Goal: Task Accomplishment & Management: Manage account settings

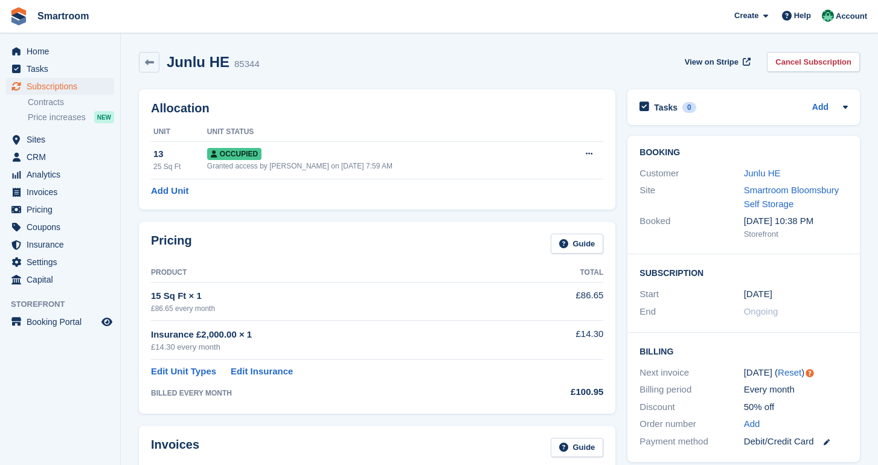
scroll to position [36, 0]
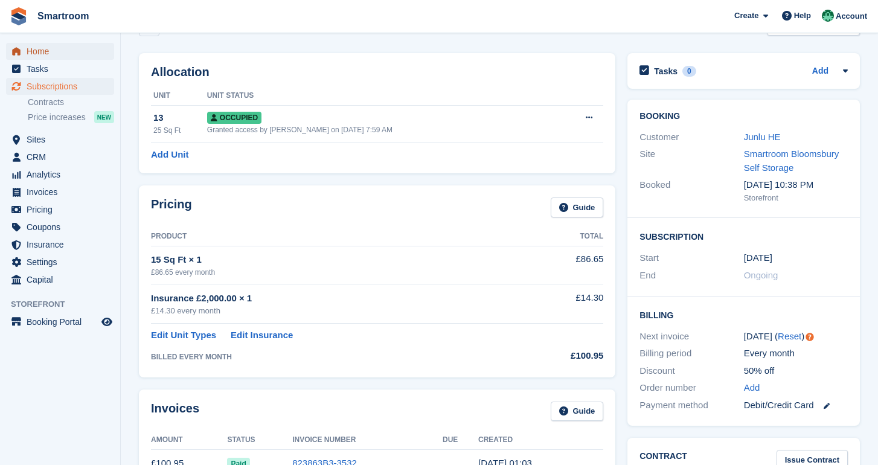
click at [63, 43] on span "Home" at bounding box center [63, 51] width 72 height 17
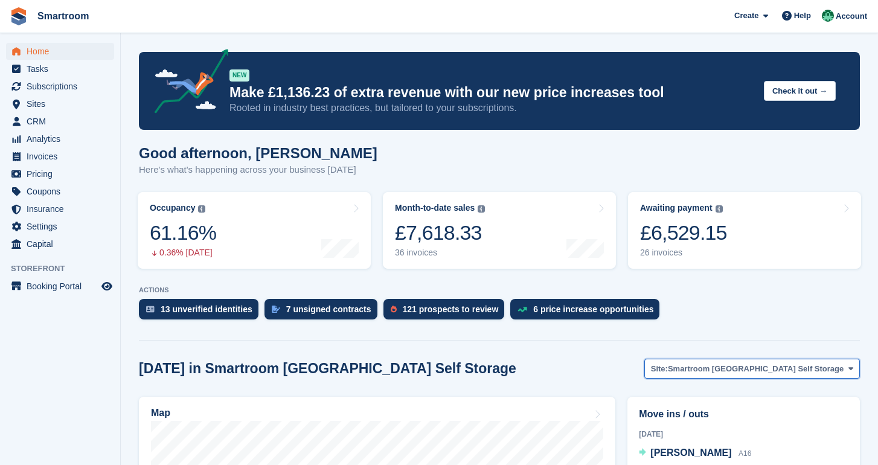
click at [715, 369] on span "Smartroom [GEOGRAPHIC_DATA] Self Storage" at bounding box center [756, 369] width 176 height 12
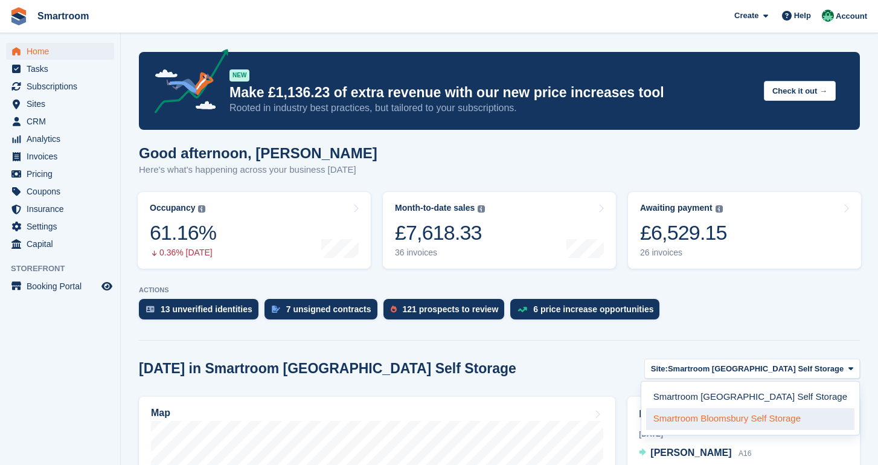
click at [713, 422] on link "Smartroom Bloomsbury Self Storage" at bounding box center [750, 419] width 208 height 22
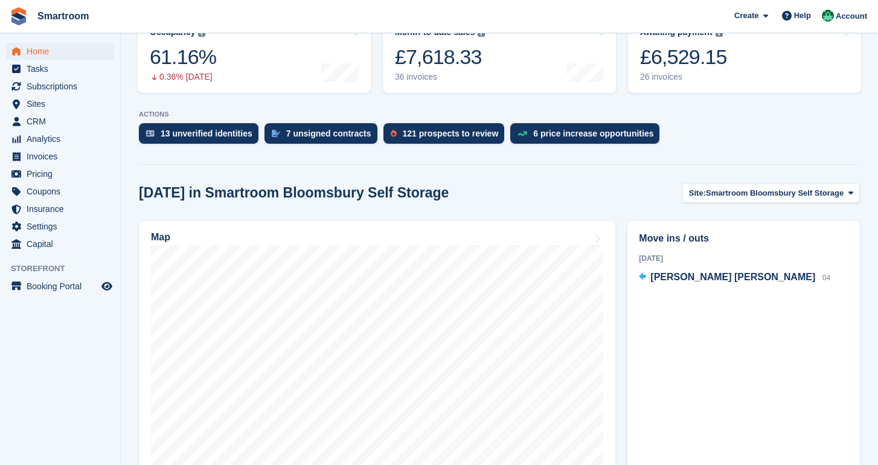
scroll to position [176, 0]
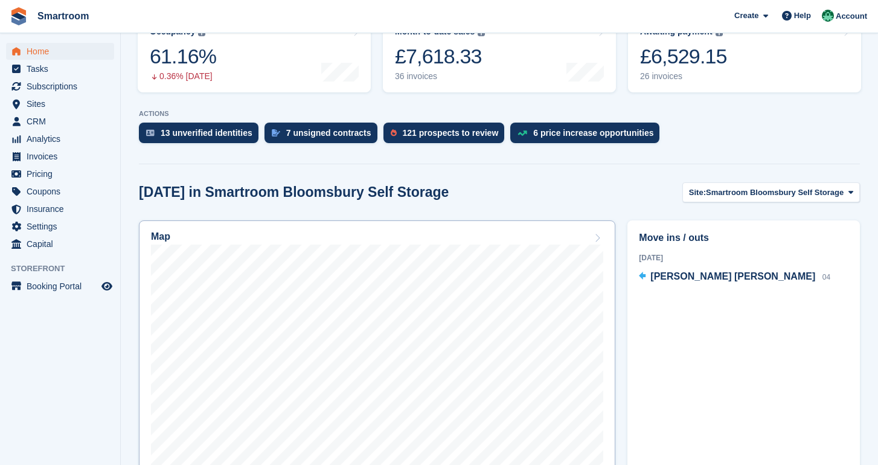
click at [548, 243] on div "Map" at bounding box center [377, 237] width 452 height 13
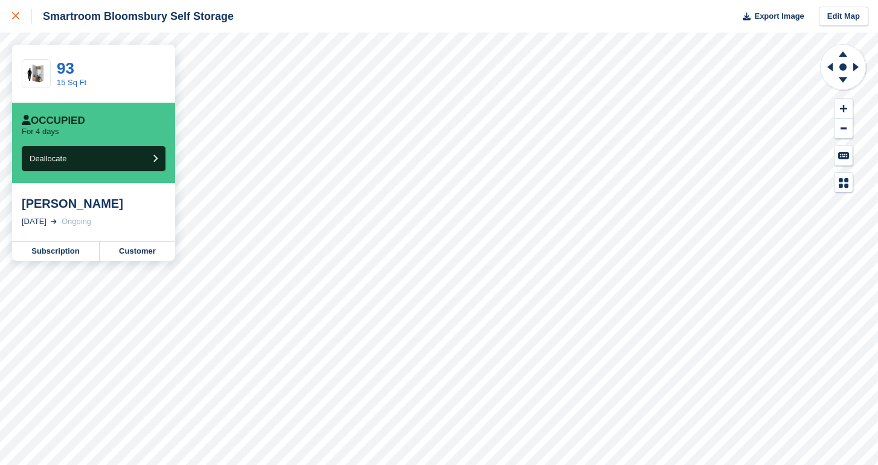
click at [16, 16] on icon at bounding box center [15, 15] width 7 height 7
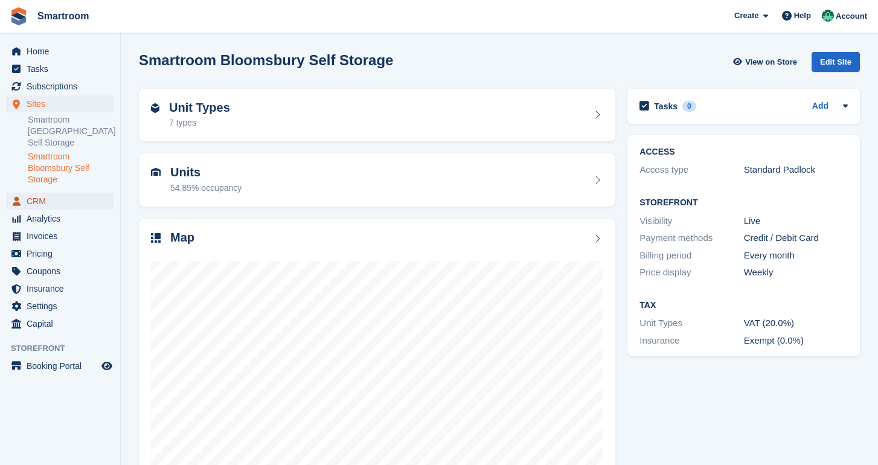
click at [42, 202] on span "CRM" at bounding box center [63, 201] width 72 height 17
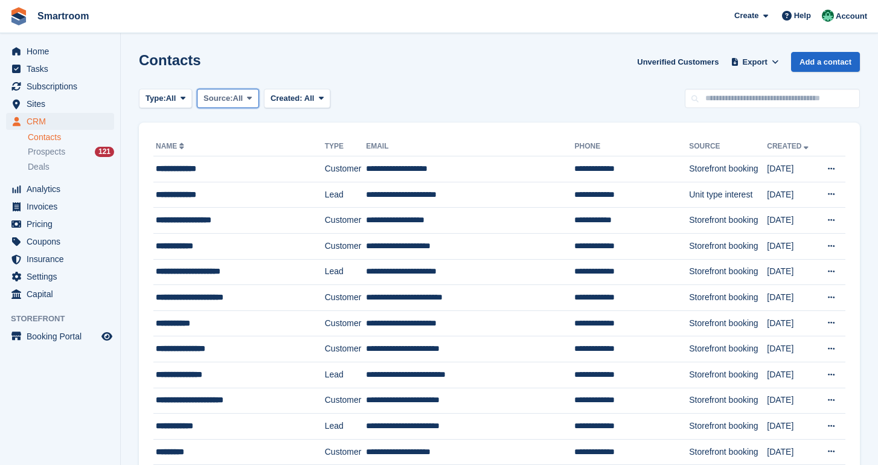
click at [215, 104] on button "Source: All" at bounding box center [228, 99] width 62 height 20
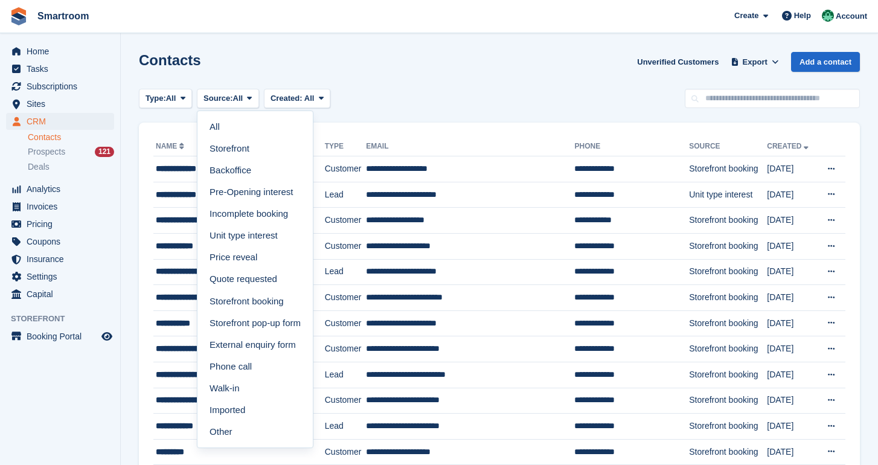
click at [297, 80] on div "Contacts Unverified Customers Export Export Contacts Export a CSV of all Contac…" at bounding box center [499, 69] width 721 height 34
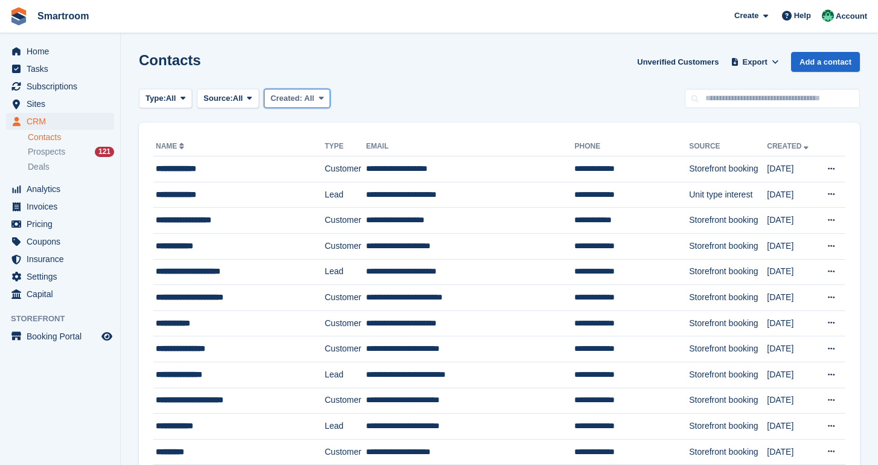
click at [299, 103] on span "Created:" at bounding box center [286, 98] width 32 height 9
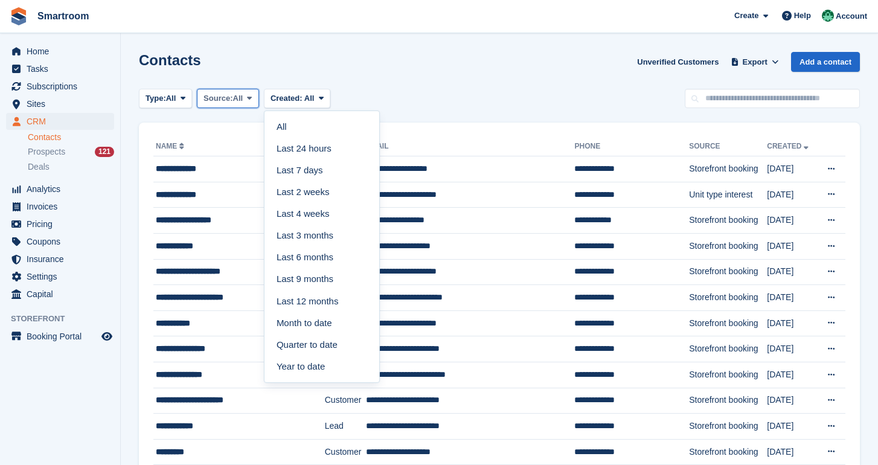
click at [229, 99] on span "Source:" at bounding box center [217, 98] width 29 height 12
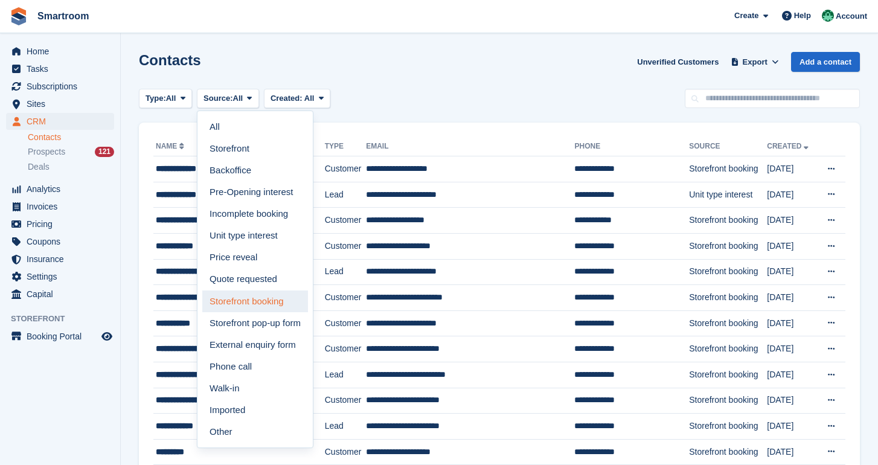
click at [266, 302] on link "Storefront booking" at bounding box center [255, 301] width 106 height 22
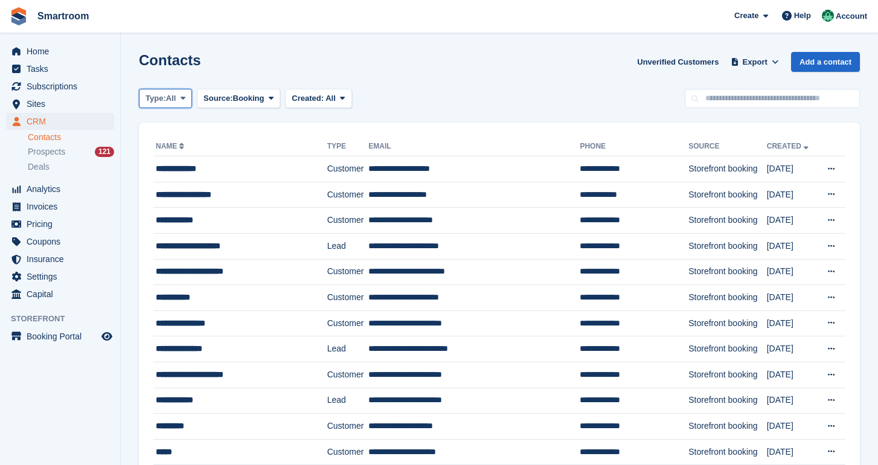
click at [167, 92] on button "Type: All" at bounding box center [165, 99] width 53 height 20
click at [196, 177] on link "Customer" at bounding box center [196, 170] width 105 height 22
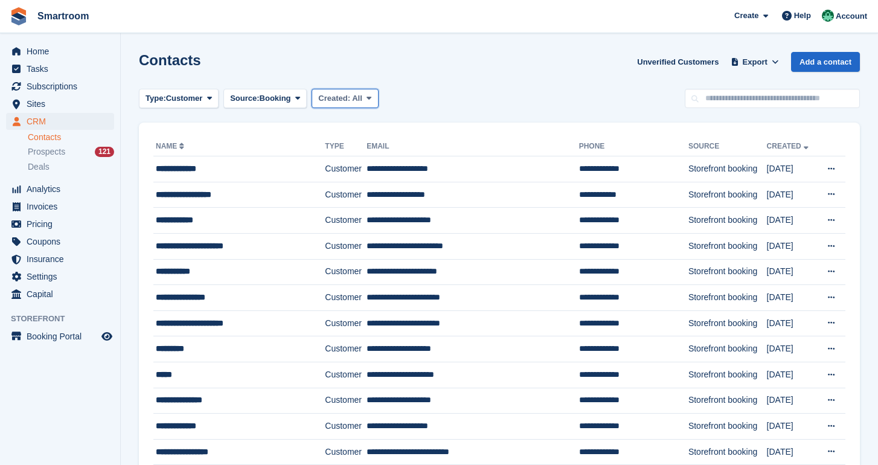
click at [350, 97] on span "Created:" at bounding box center [334, 98] width 32 height 9
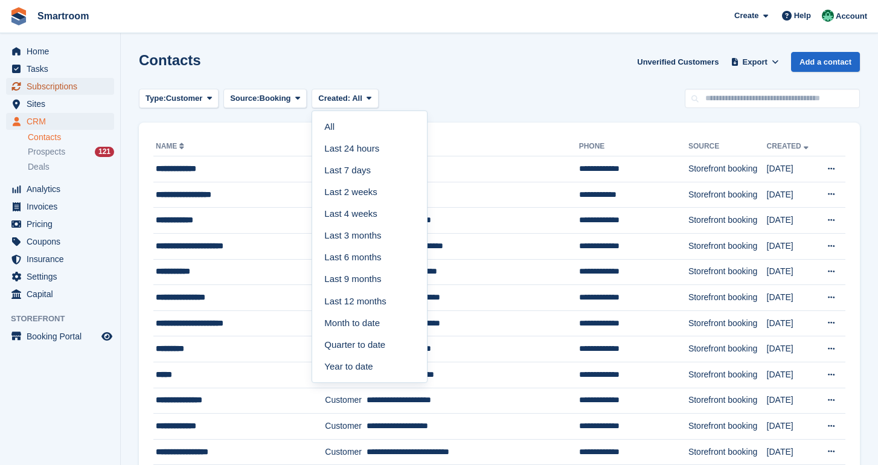
click at [48, 83] on span "Subscriptions" at bounding box center [63, 86] width 72 height 17
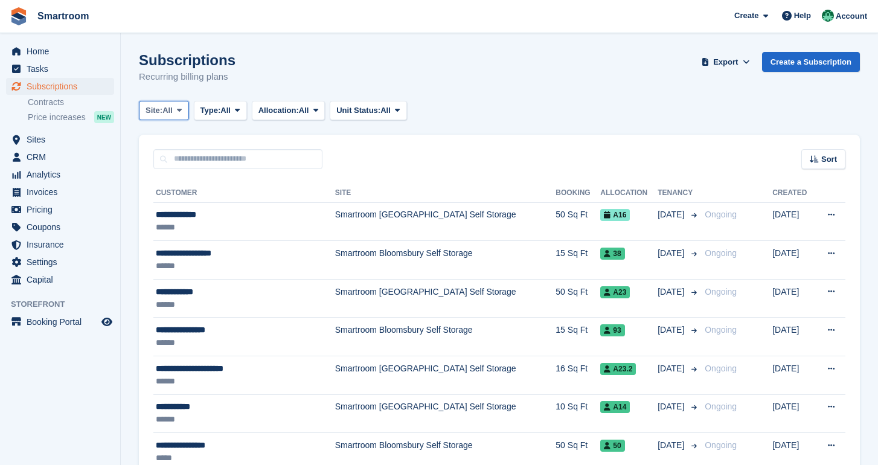
click at [180, 108] on span at bounding box center [179, 111] width 10 height 10
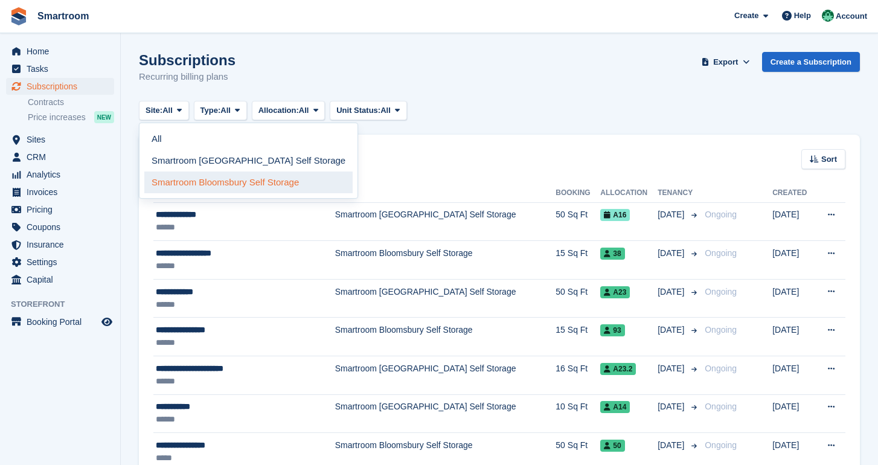
click at [242, 185] on link "Smartroom Bloomsbury Self Storage" at bounding box center [248, 182] width 208 height 22
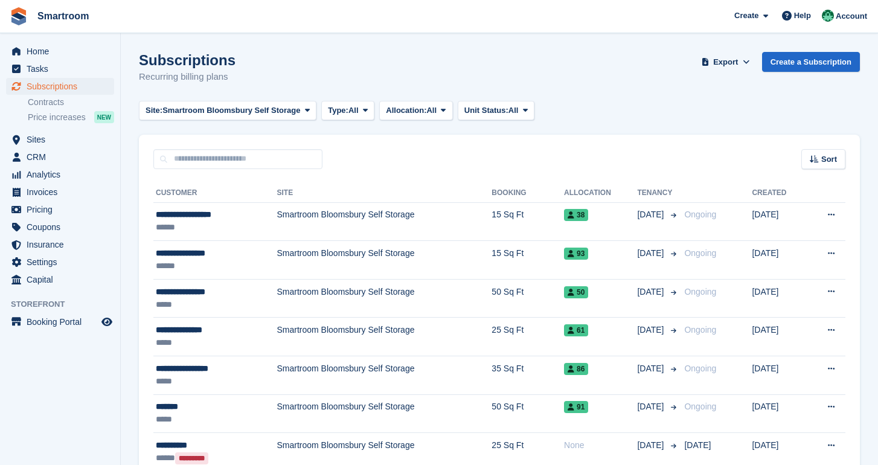
click at [234, 104] on button "Site: Smartroom Bloomsbury Self Storage" at bounding box center [227, 111] width 177 height 20
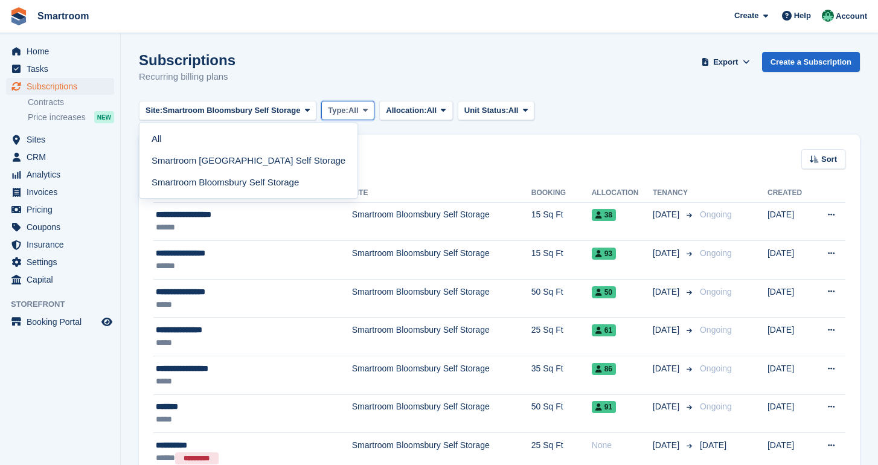
click at [348, 106] on span "Type:" at bounding box center [338, 110] width 21 height 12
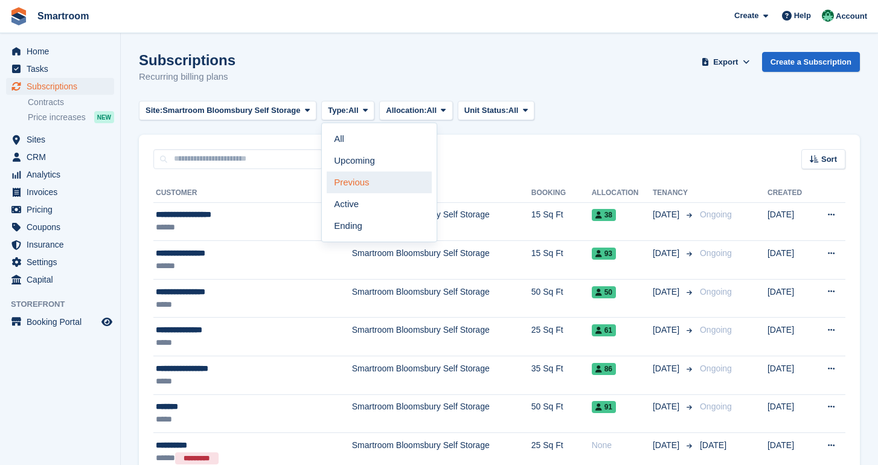
click at [385, 179] on link "Previous" at bounding box center [379, 182] width 105 height 22
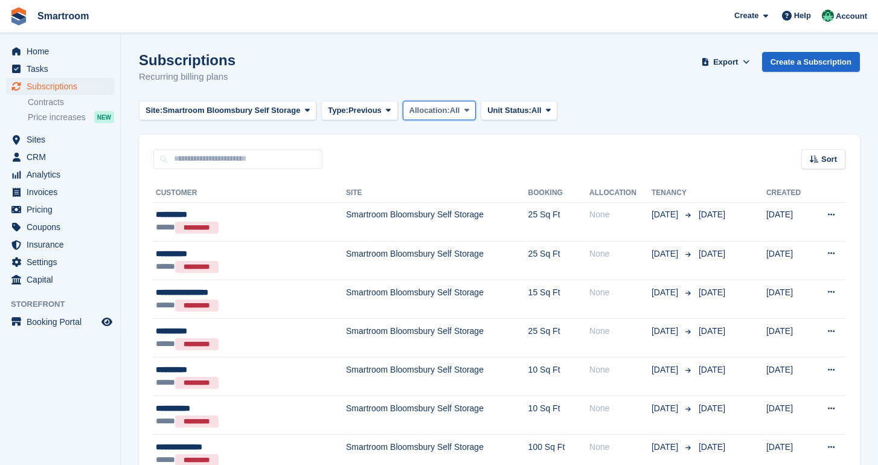
click at [450, 112] on span "Allocation:" at bounding box center [429, 110] width 40 height 12
click at [459, 135] on link "All" at bounding box center [460, 139] width 105 height 22
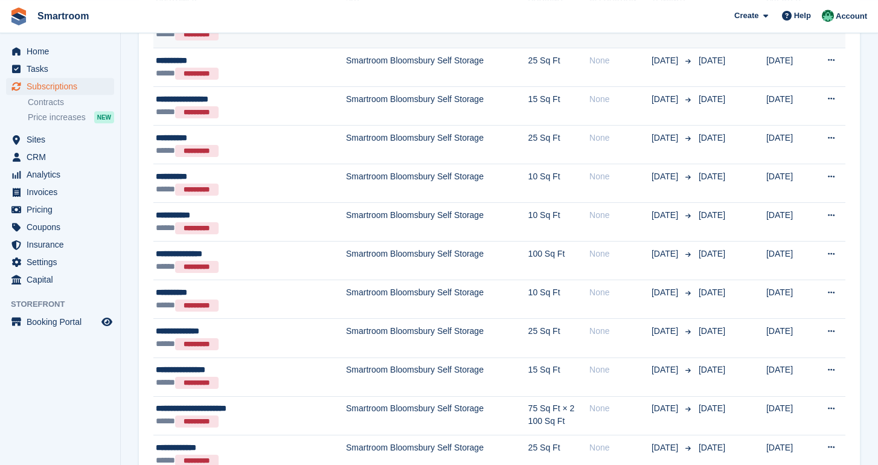
scroll to position [180, 0]
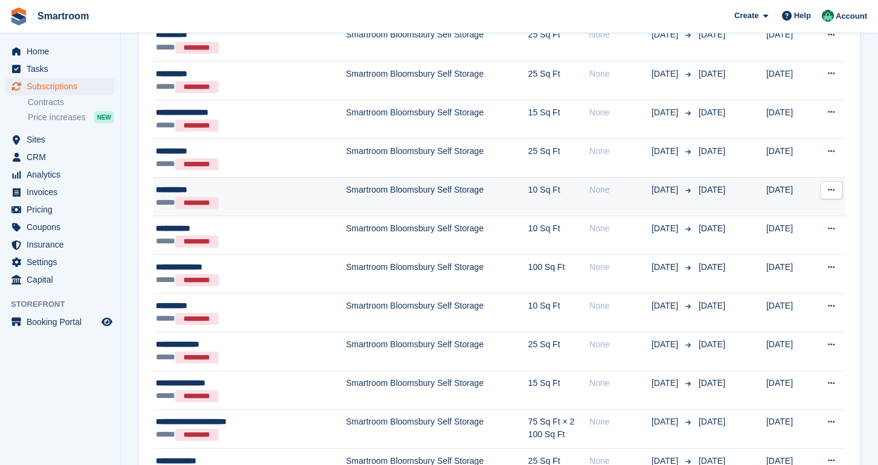
click at [277, 201] on div "***** *********" at bounding box center [227, 202] width 143 height 13
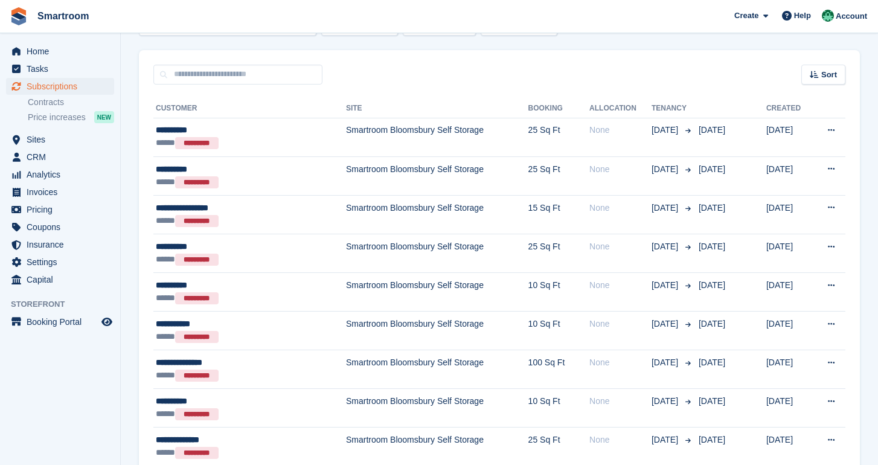
scroll to position [83, 0]
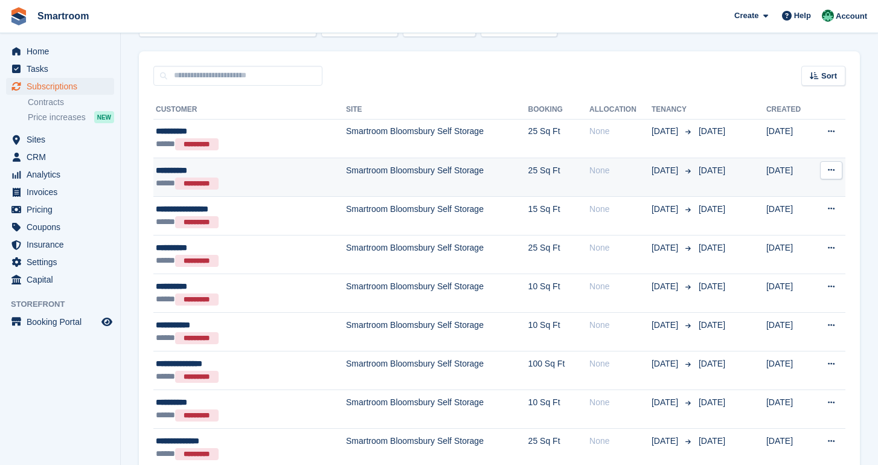
click at [252, 178] on div "***** *********" at bounding box center [227, 183] width 143 height 13
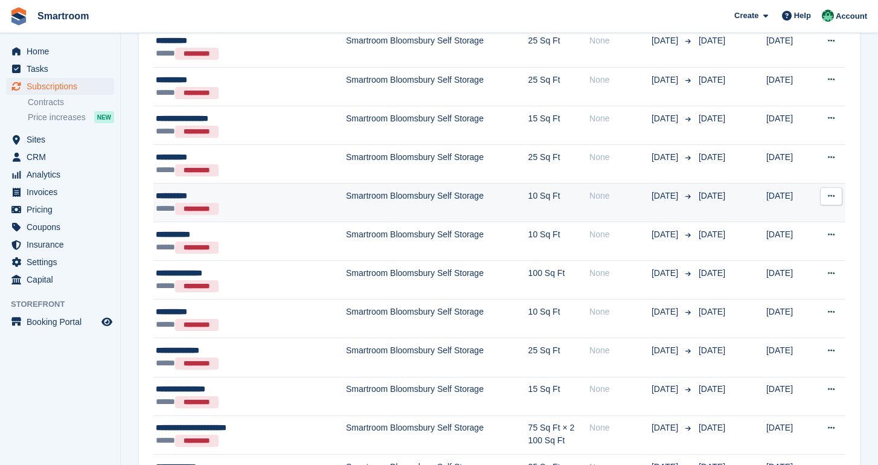
scroll to position [220, 0]
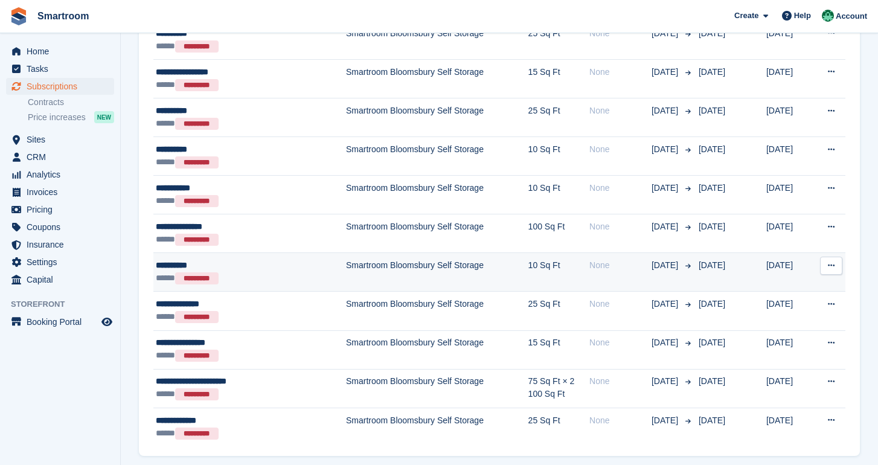
click at [270, 278] on div "***** *********" at bounding box center [227, 278] width 143 height 13
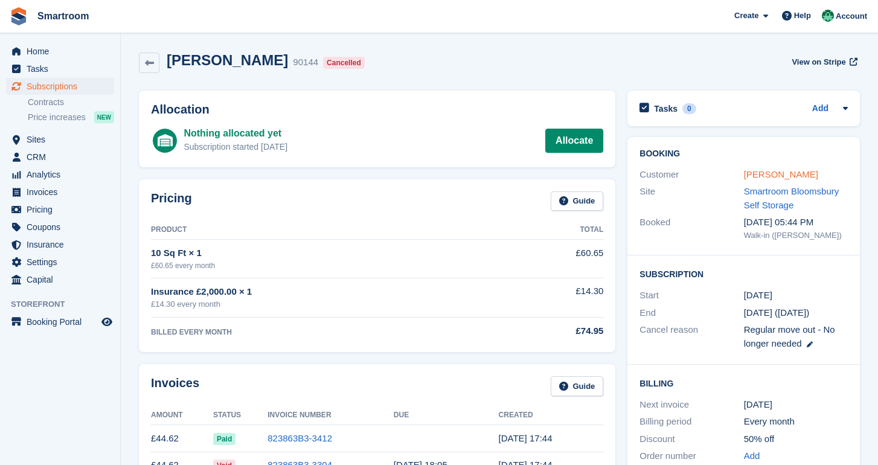
click at [778, 176] on link "[PERSON_NAME]" at bounding box center [781, 174] width 74 height 10
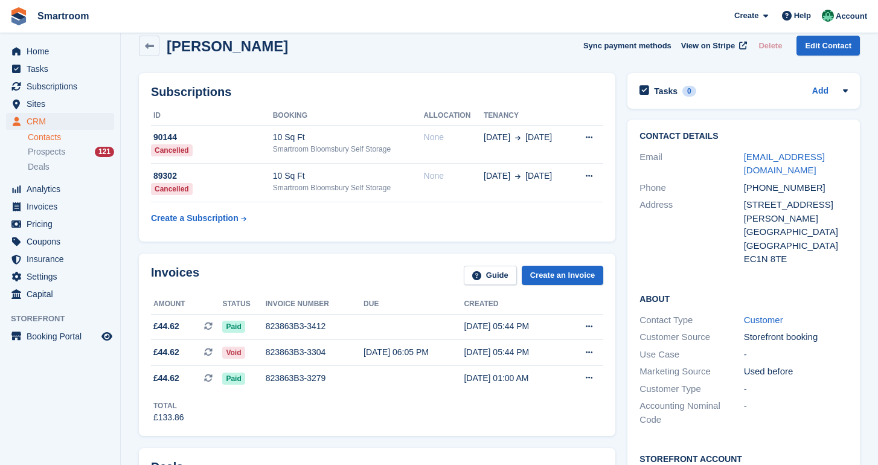
scroll to position [19, 0]
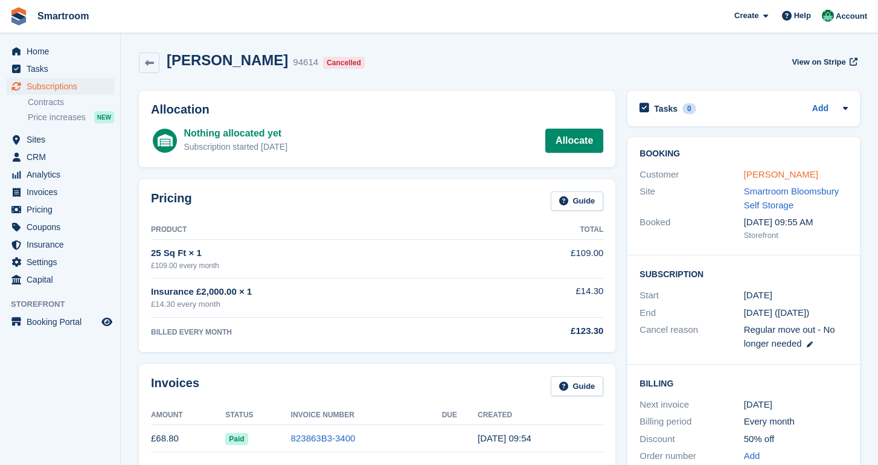
click at [767, 174] on link "[PERSON_NAME]" at bounding box center [781, 174] width 74 height 10
click at [775, 173] on link "[PERSON_NAME]" at bounding box center [781, 174] width 74 height 10
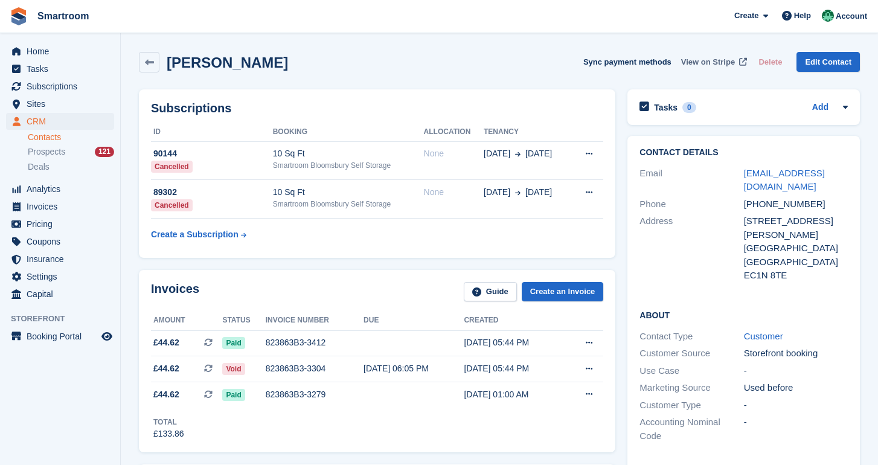
click at [698, 65] on span "View on Stripe" at bounding box center [708, 62] width 54 height 12
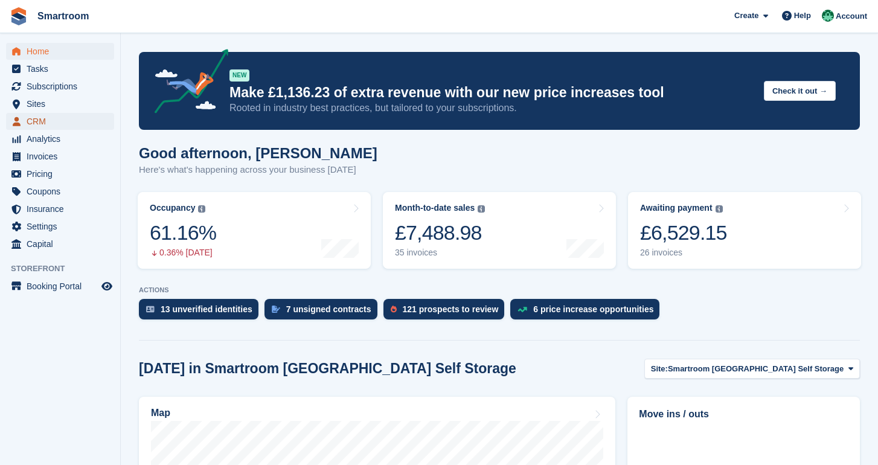
click at [41, 125] on span "CRM" at bounding box center [63, 121] width 72 height 17
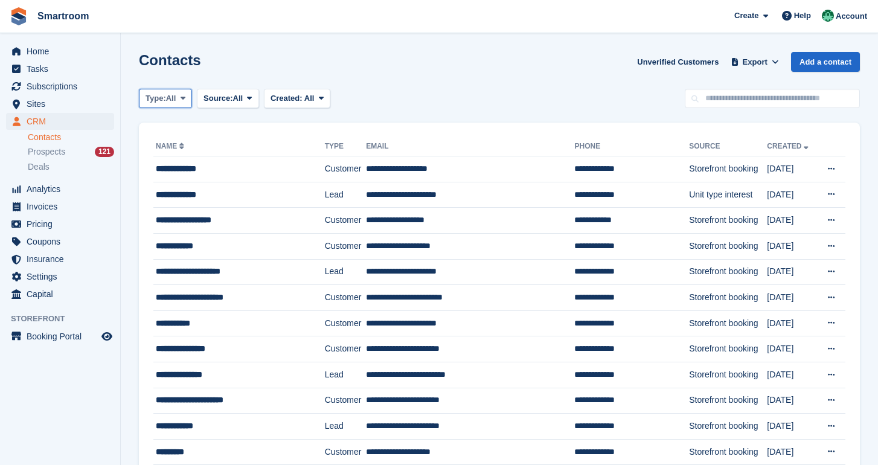
click at [176, 95] on span "All" at bounding box center [171, 98] width 10 height 12
click at [197, 170] on link "Customer" at bounding box center [196, 170] width 105 height 22
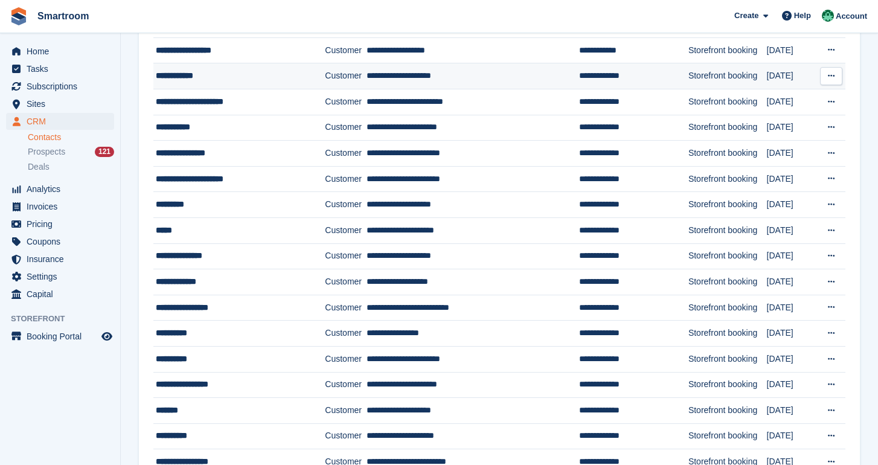
scroll to position [151, 0]
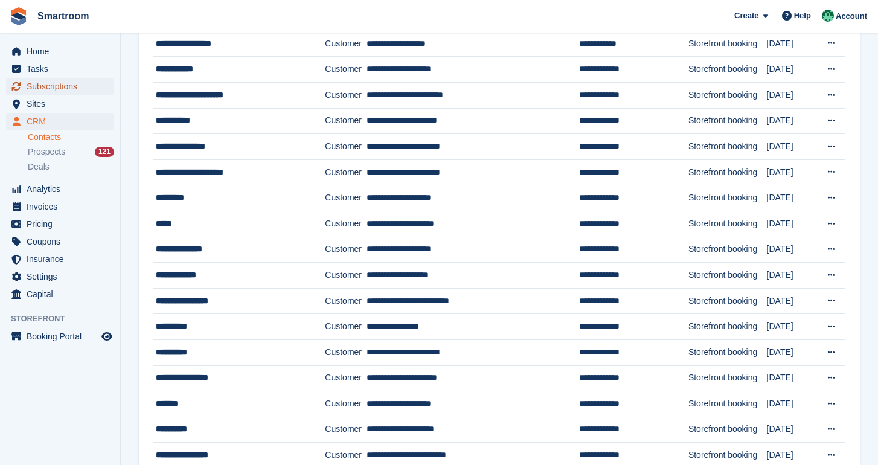
click at [49, 84] on span "Subscriptions" at bounding box center [63, 86] width 72 height 17
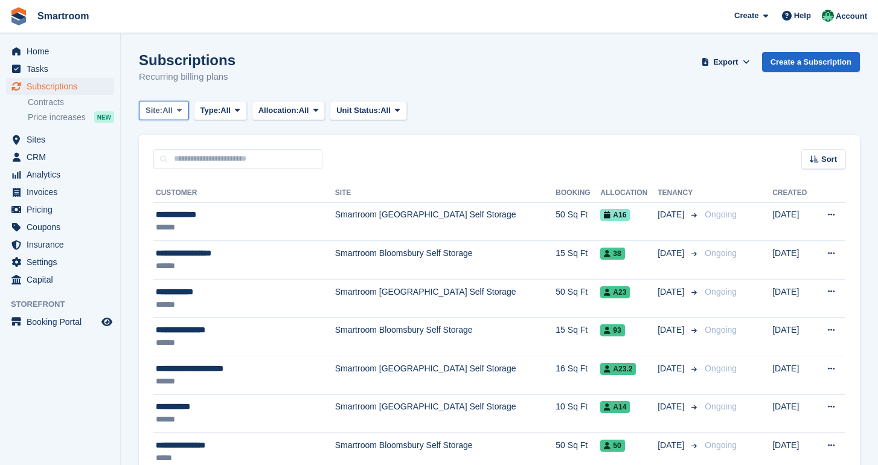
click at [184, 107] on span at bounding box center [179, 111] width 10 height 10
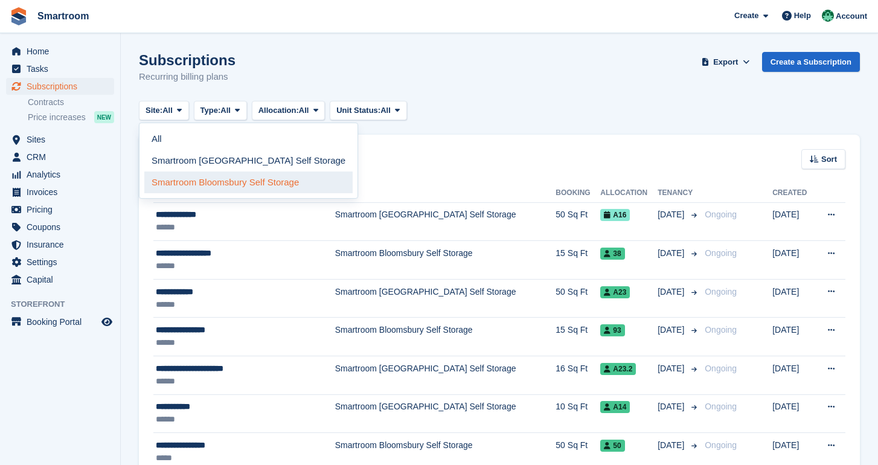
click at [221, 183] on link "Smartroom Bloomsbury Self Storage" at bounding box center [248, 182] width 208 height 22
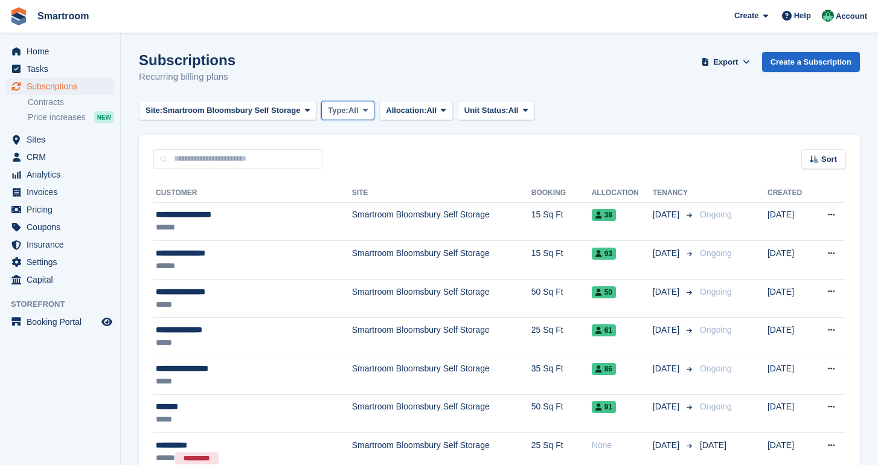
click at [348, 112] on span "Type:" at bounding box center [338, 110] width 21 height 12
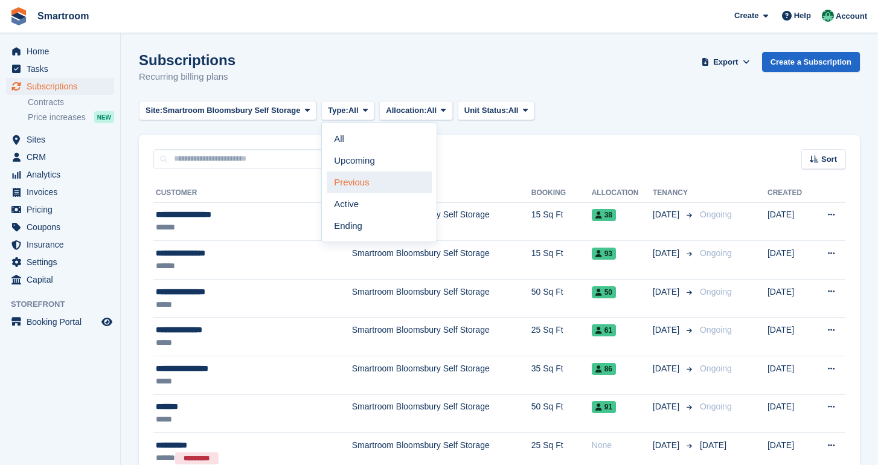
click at [368, 179] on link "Previous" at bounding box center [379, 182] width 105 height 22
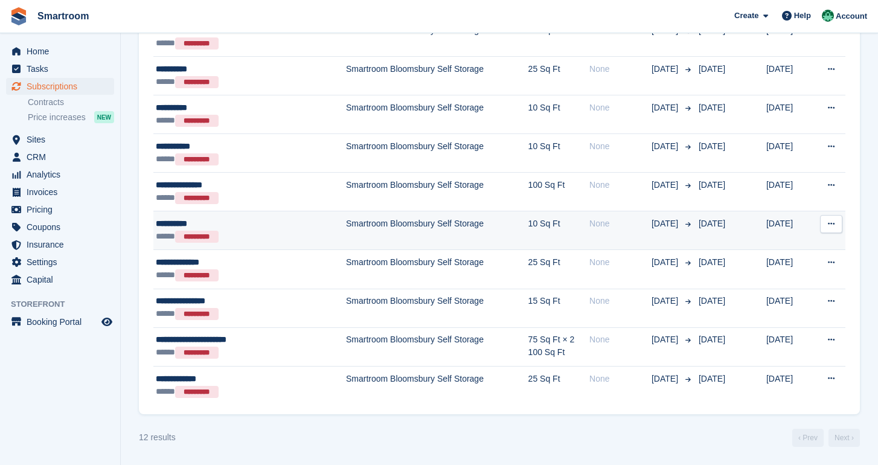
scroll to position [261, 0]
